Goal: Communication & Community: Answer question/provide support

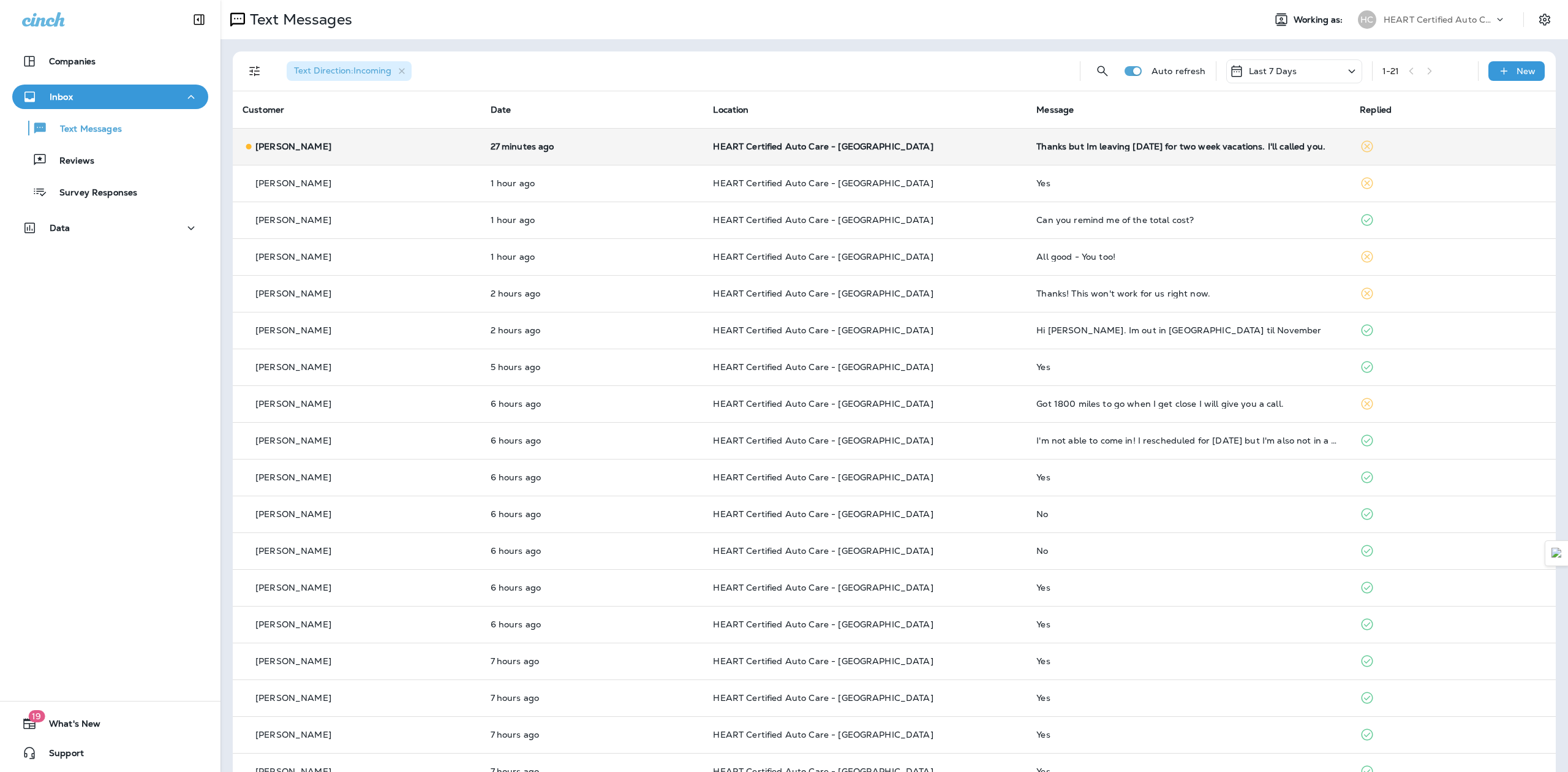
click at [968, 152] on td "HEART Certified Auto Care - [GEOGRAPHIC_DATA]" at bounding box center [865, 146] width 323 height 37
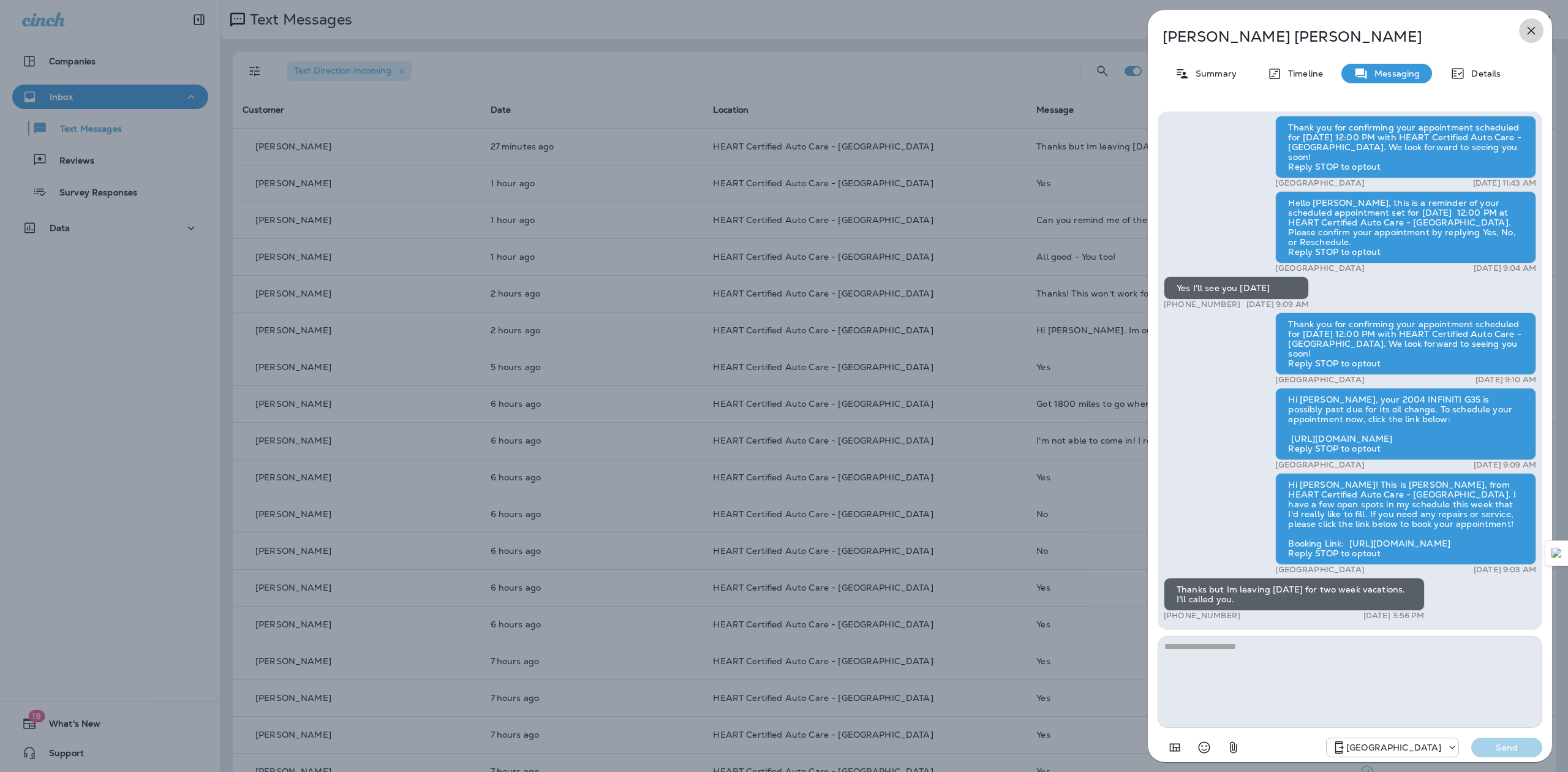
click at [1530, 30] on icon "button" at bounding box center [1531, 30] width 8 height 8
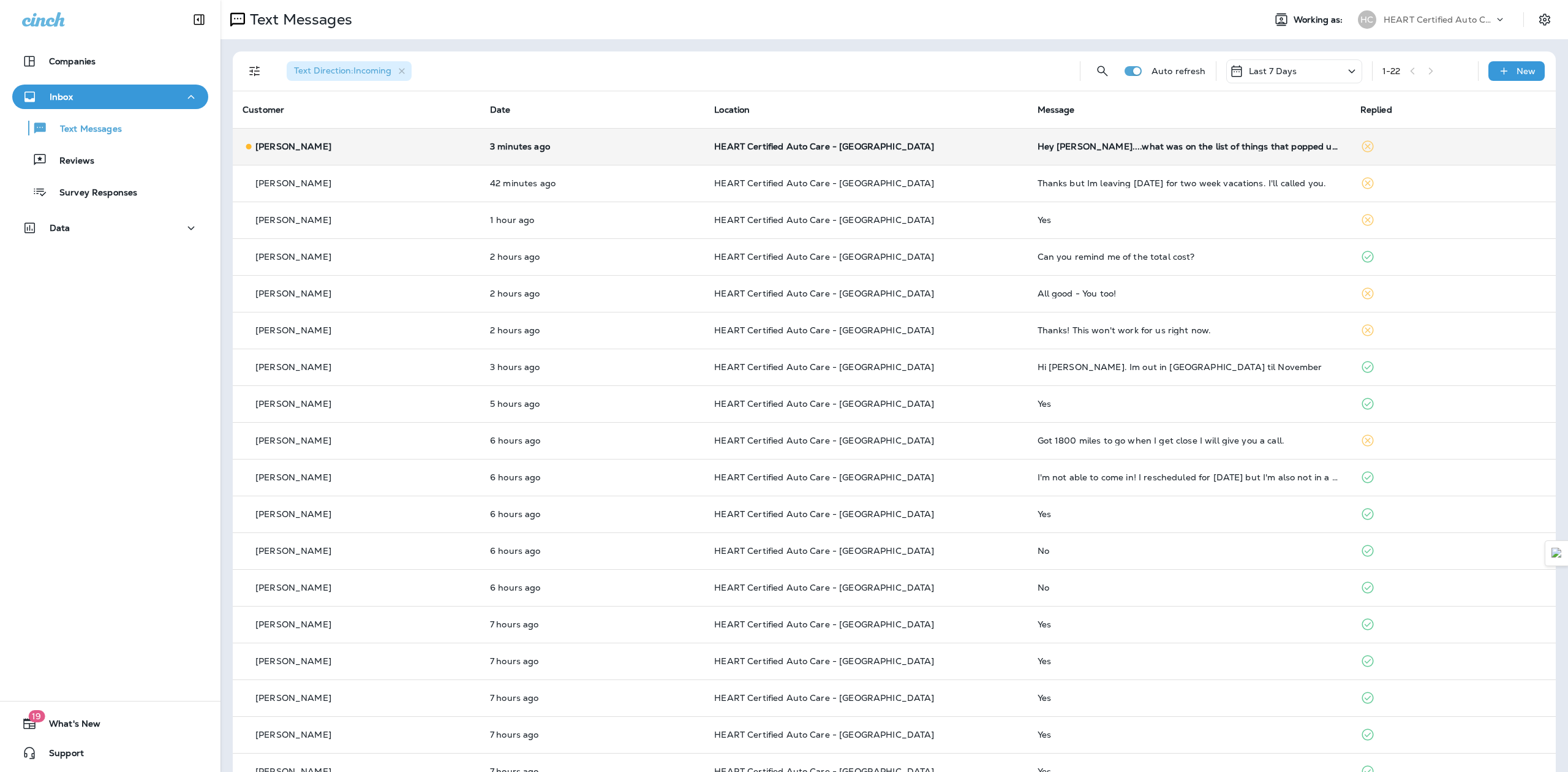
click at [1147, 140] on td "Hey [PERSON_NAME]....what was on the list of things that popped up on my last v…" at bounding box center [1189, 146] width 323 height 37
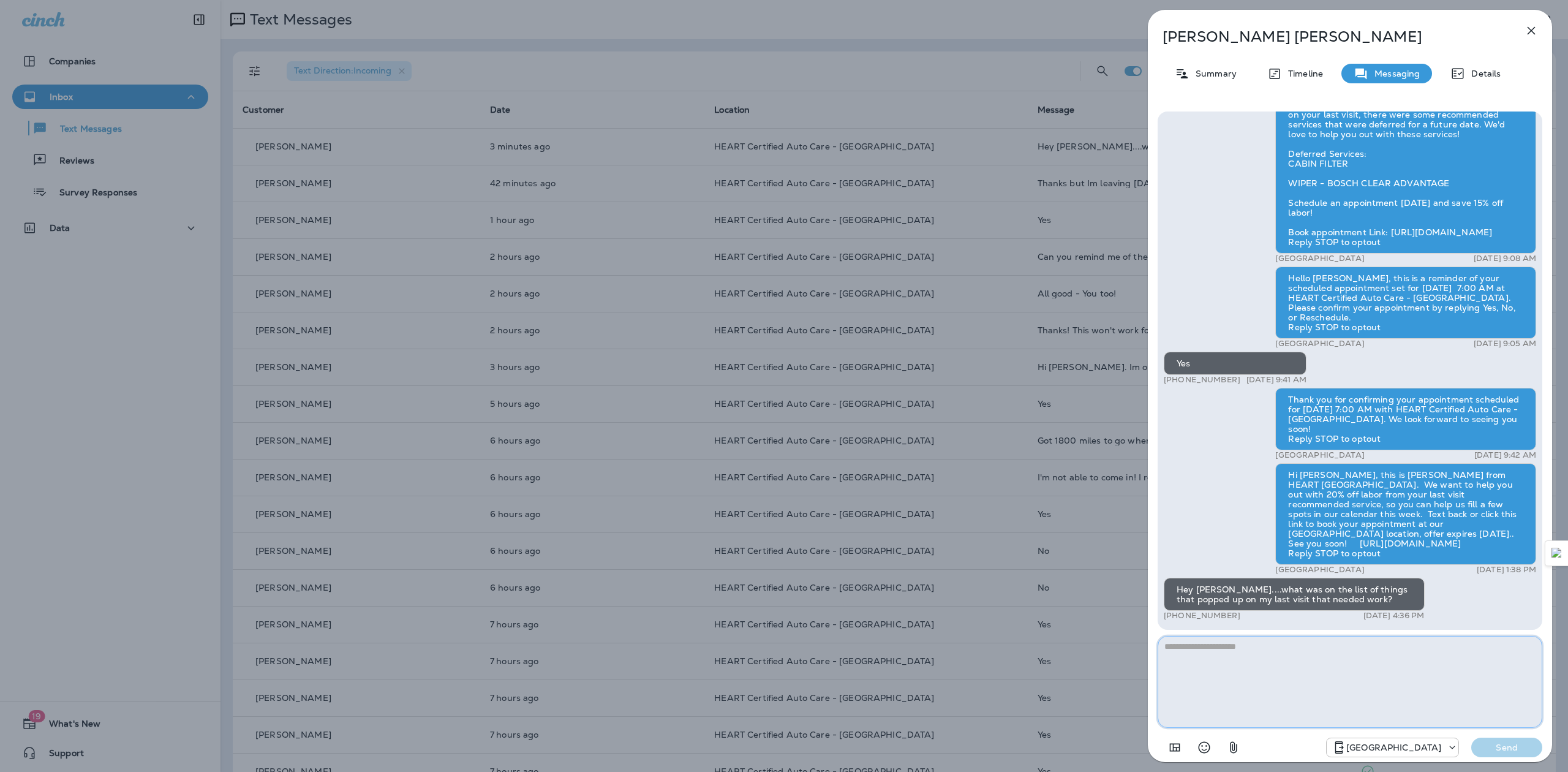
click at [1260, 669] on textarea at bounding box center [1350, 681] width 384 height 92
type textarea "**********"
click at [1514, 743] on p "Send" at bounding box center [1507, 748] width 52 height 11
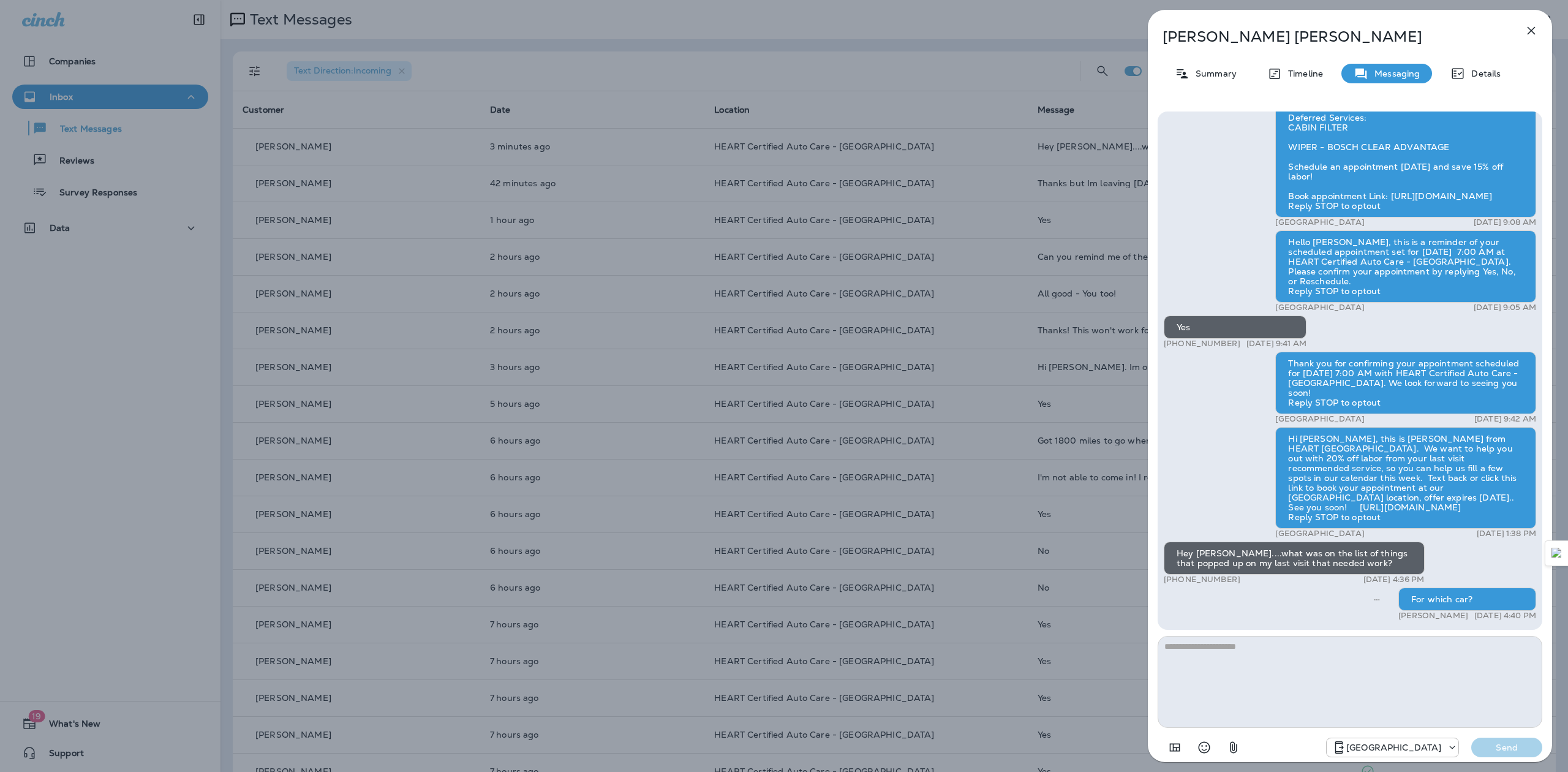
click at [1536, 32] on icon "button" at bounding box center [1531, 30] width 14 height 14
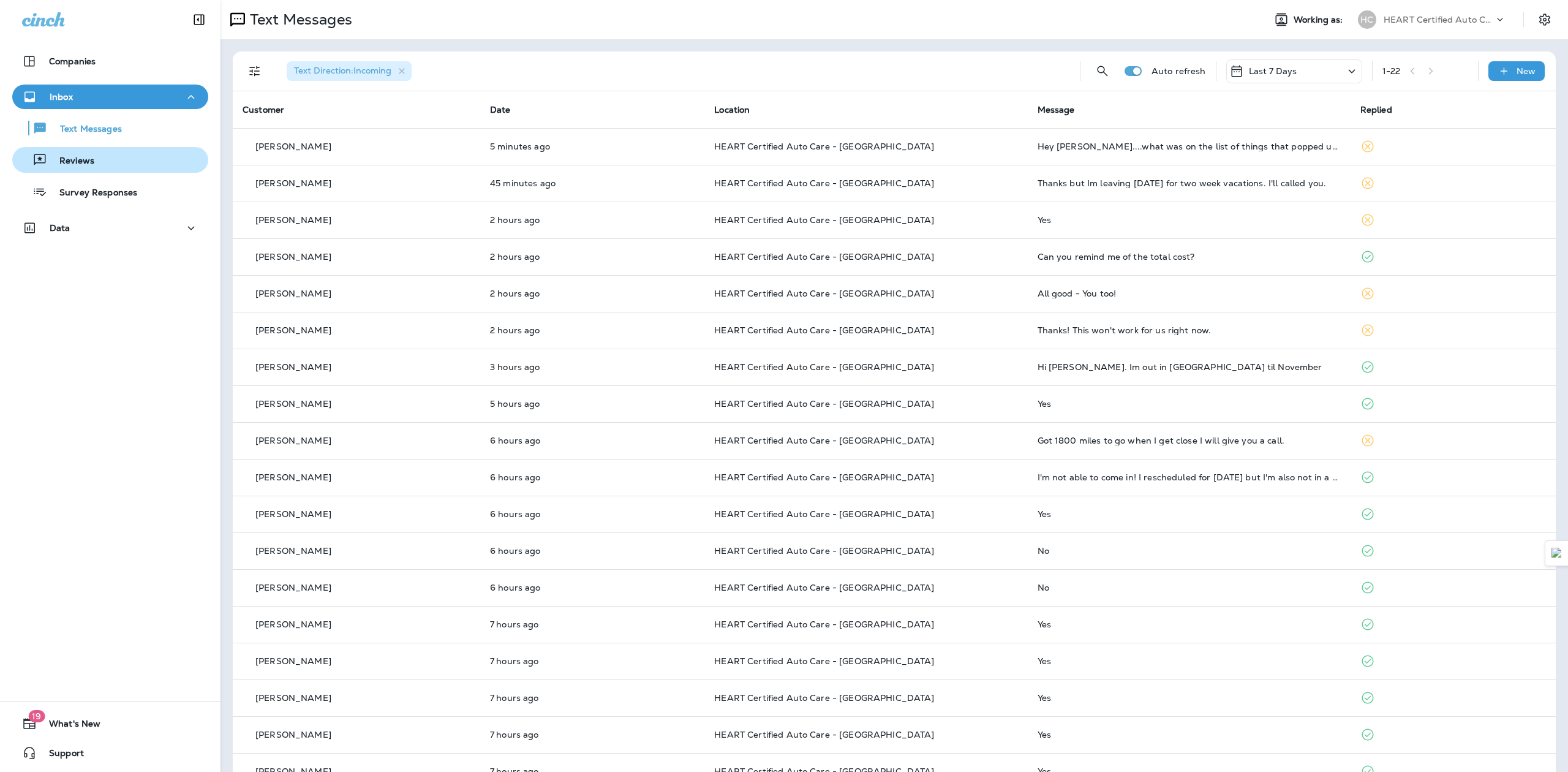
click at [81, 158] on p "Reviews" at bounding box center [71, 161] width 47 height 11
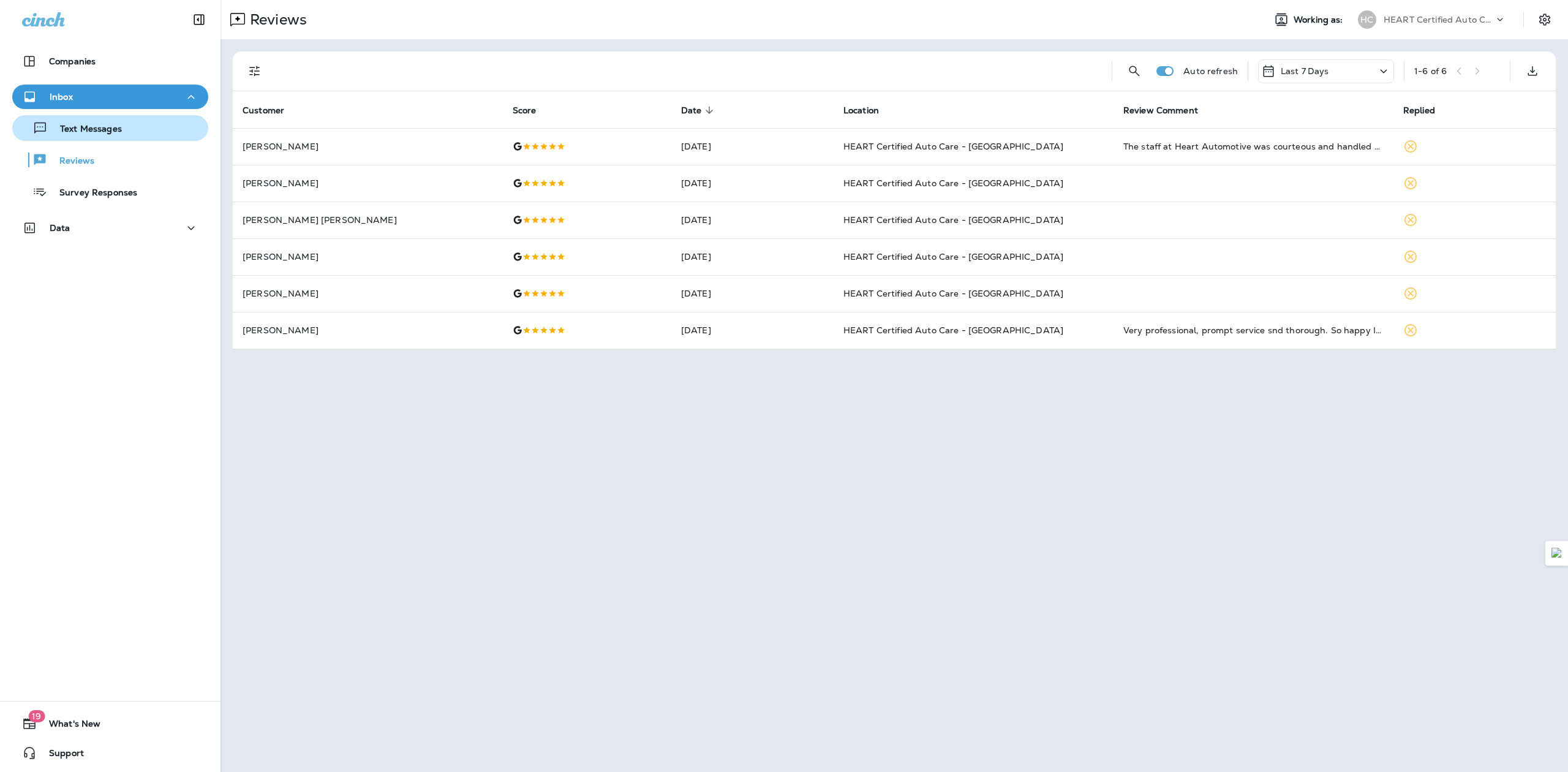
click at [86, 121] on div "Text Messages" at bounding box center [70, 128] width 105 height 18
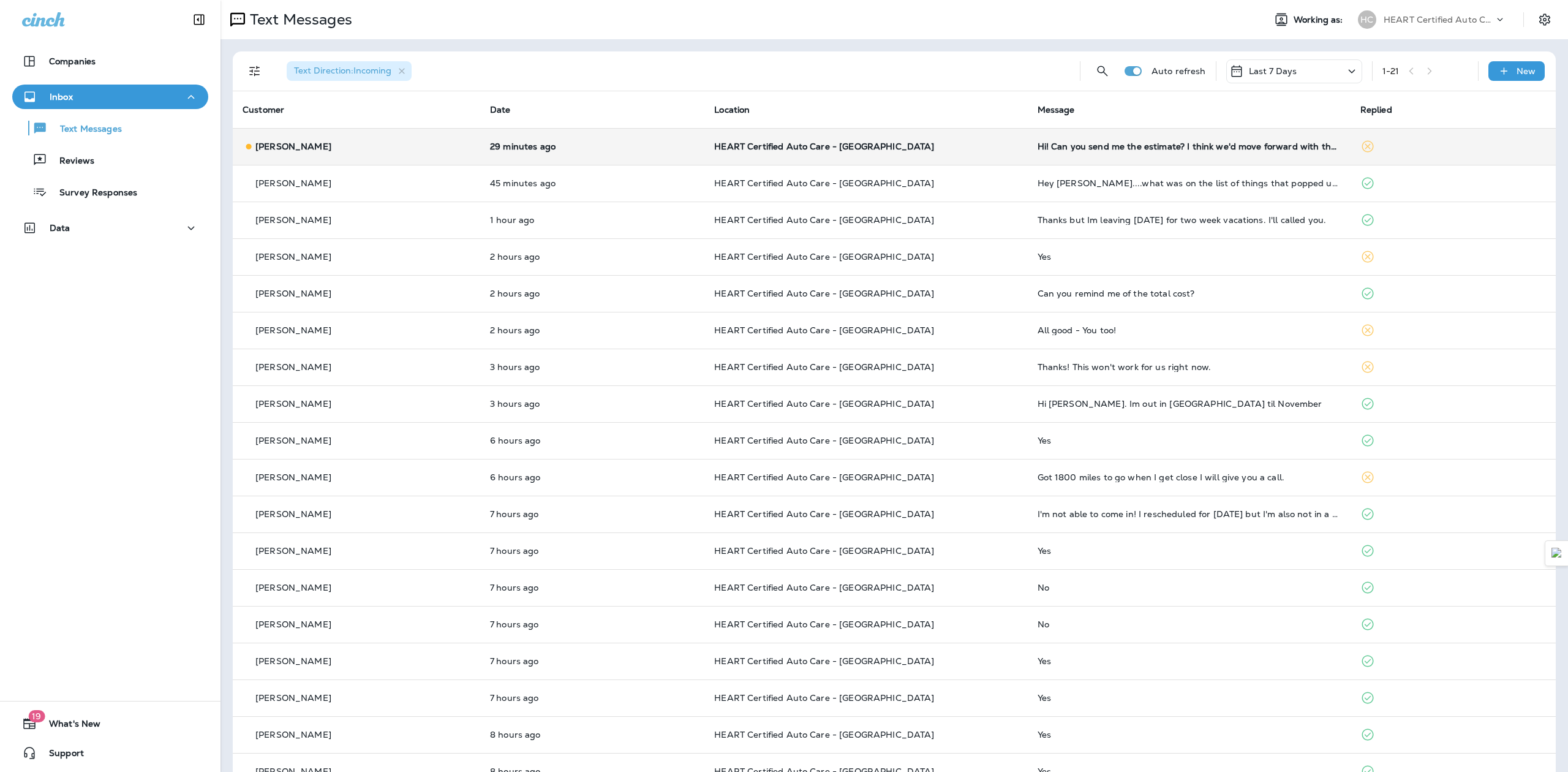
click at [956, 148] on p "HEART Certified Auto Care - [GEOGRAPHIC_DATA]" at bounding box center [865, 146] width 303 height 10
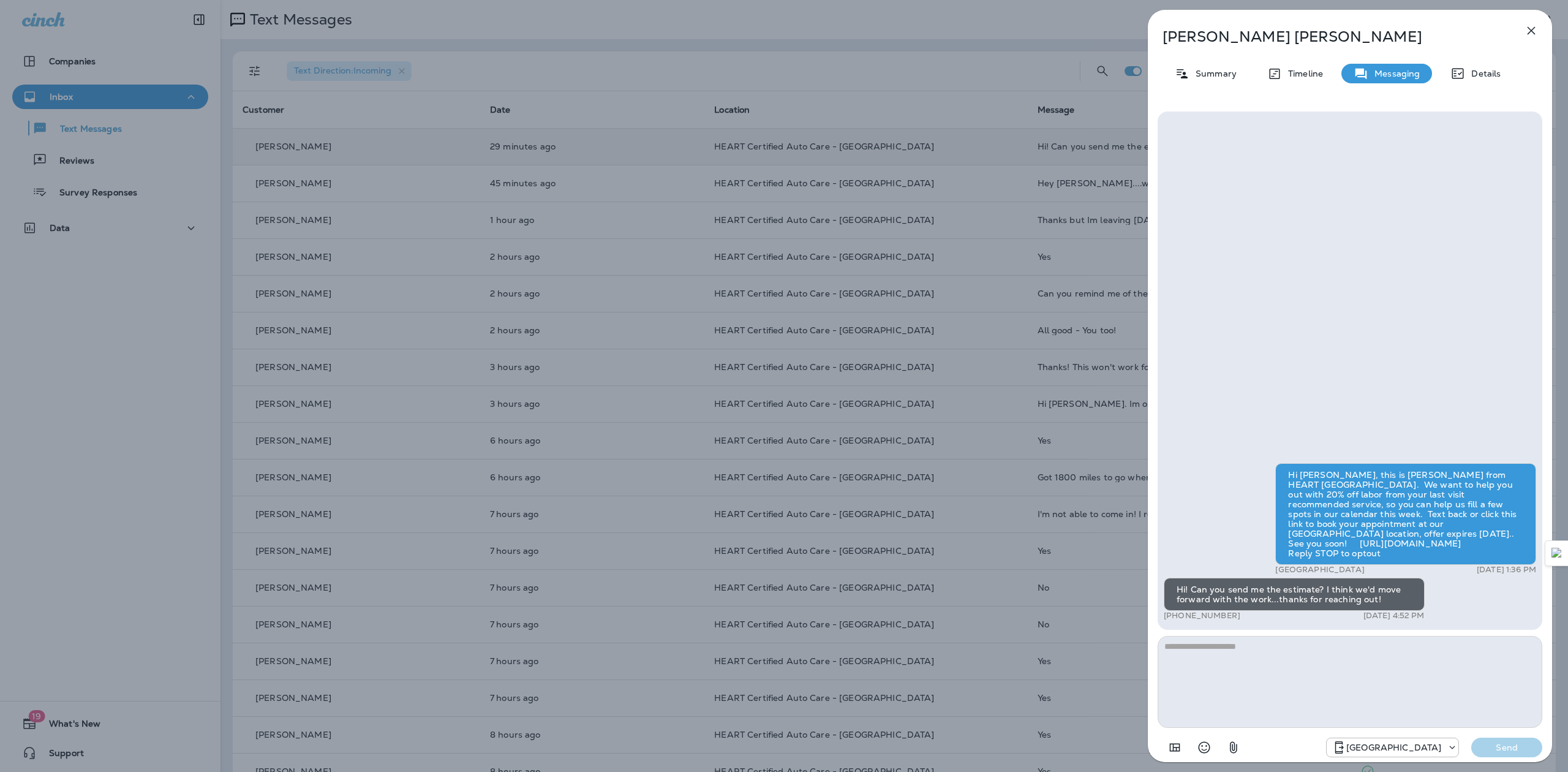
click at [1538, 30] on icon "button" at bounding box center [1531, 30] width 14 height 14
